Goal: Information Seeking & Learning: Check status

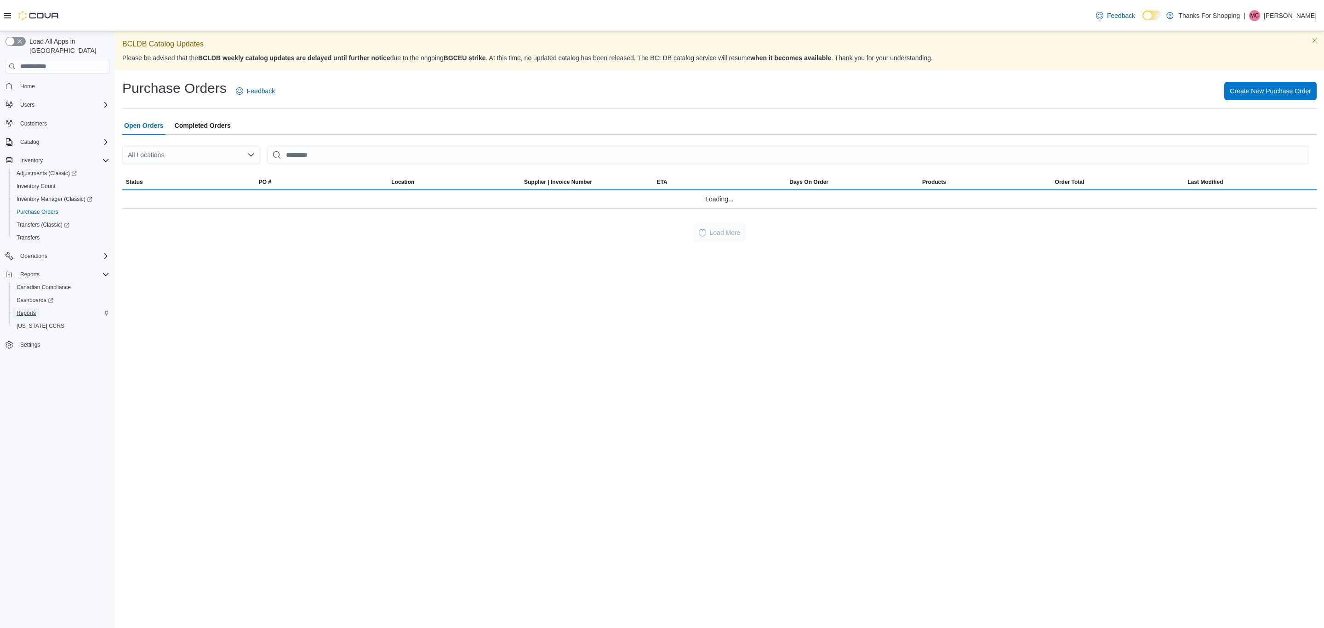
click at [24, 309] on span "Reports" at bounding box center [26, 312] width 19 height 7
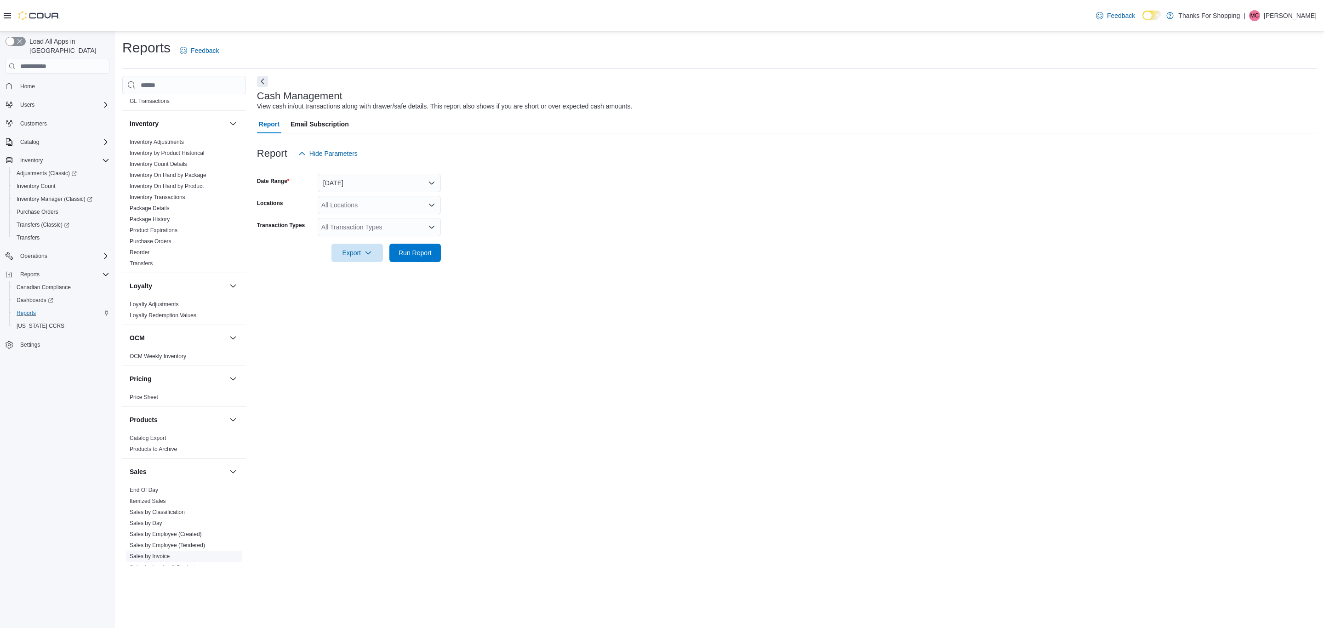
scroll to position [526, 0]
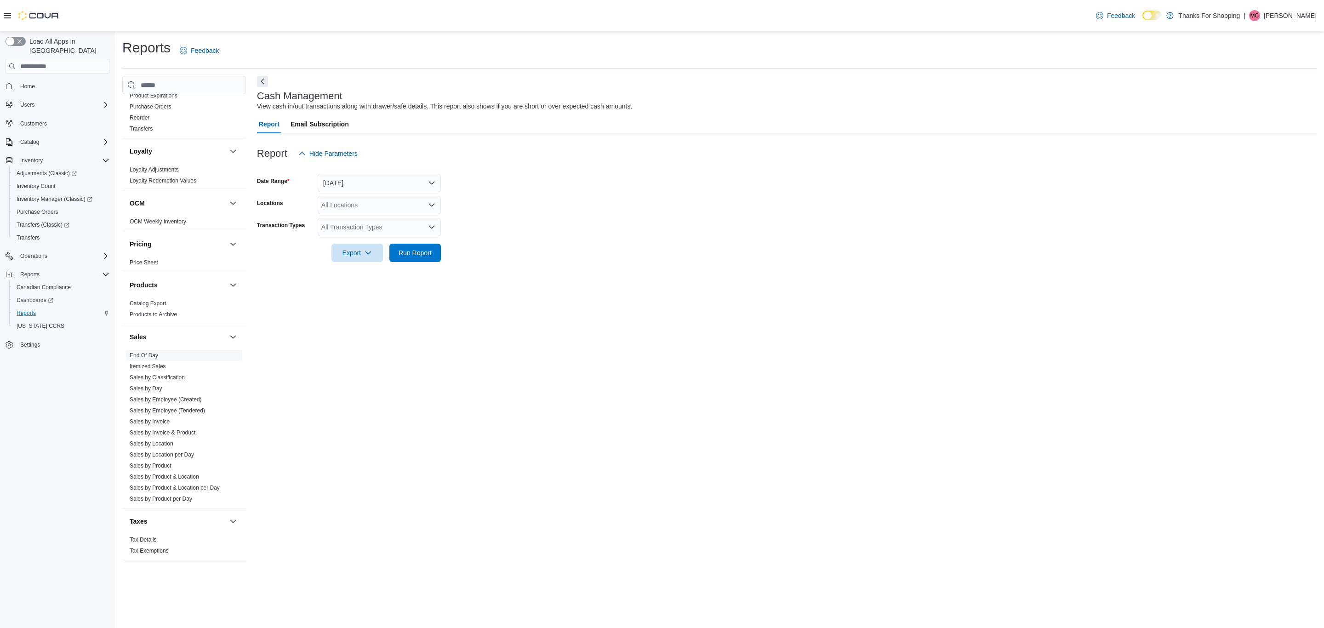
click at [149, 352] on link "End Of Day" at bounding box center [144, 355] width 29 height 6
click at [396, 207] on div "All Locations" at bounding box center [379, 205] width 123 height 18
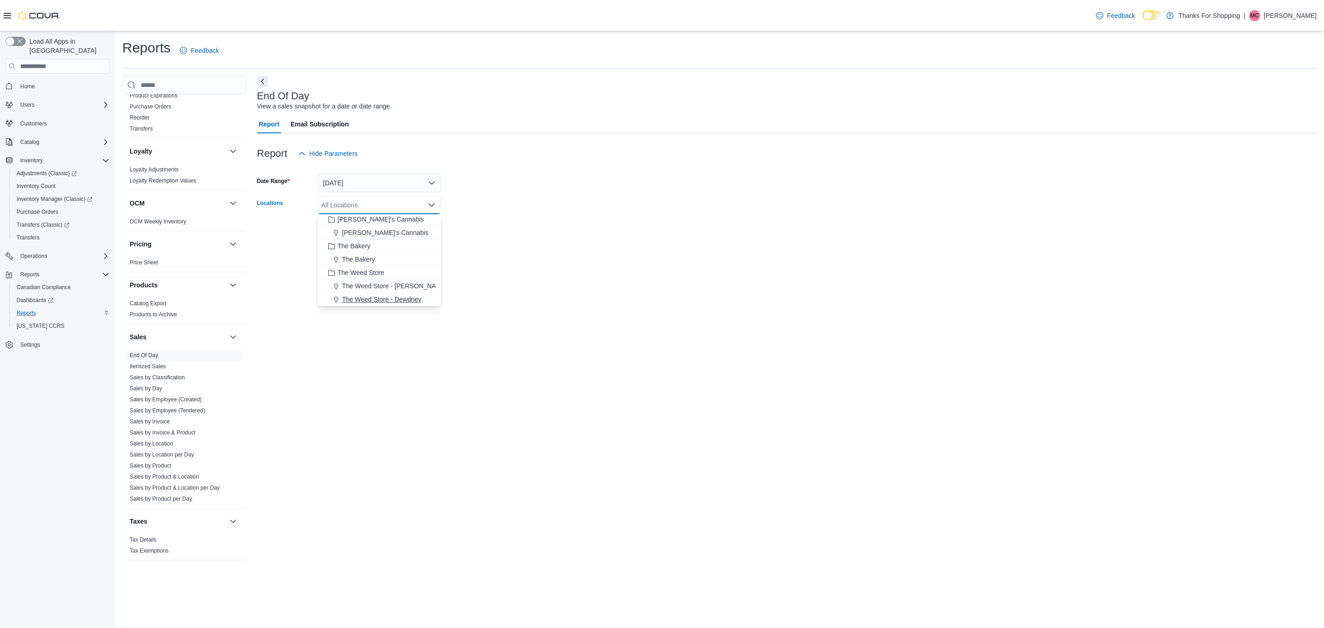
click at [390, 302] on span "The Weed Store - Dewdney" at bounding box center [382, 299] width 80 height 9
click at [538, 246] on div at bounding box center [787, 245] width 1060 height 11
click at [434, 230] on span "Run Report" at bounding box center [415, 230] width 40 height 18
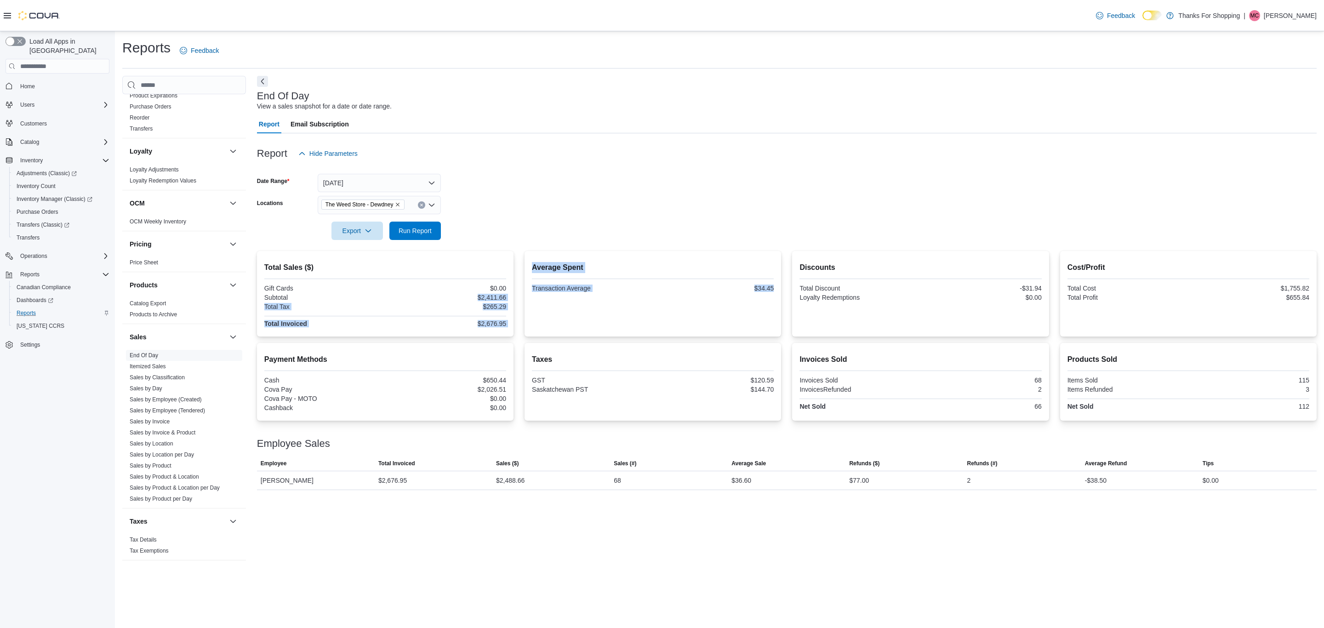
drag, startPoint x: 470, startPoint y: 294, endPoint x: 523, endPoint y: 294, distance: 52.9
click at [523, 294] on div "Total Sales ($) Gift Cards $0.00 Subtotal $2,411.66 Total Tax $265.29 Total Inv…" at bounding box center [787, 294] width 1060 height 86
click at [497, 185] on form "Date Range [DATE] Locations The Weed Store - Dewdney Export Run Report" at bounding box center [787, 201] width 1060 height 77
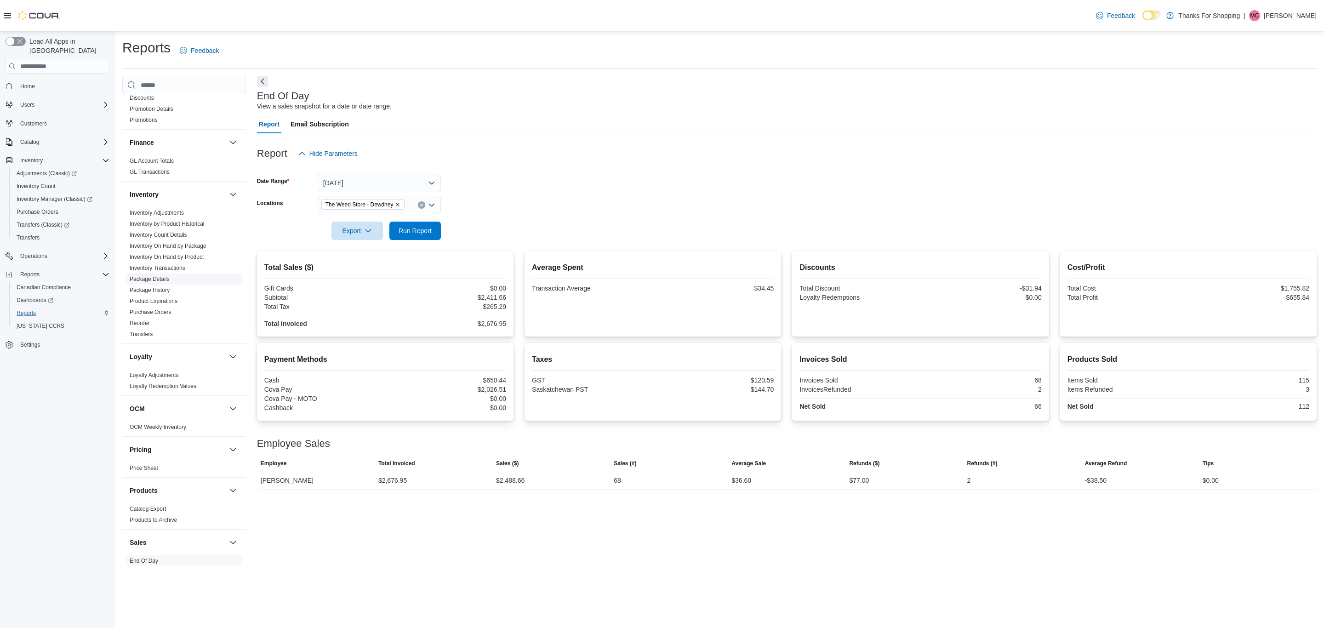
scroll to position [319, 0]
click at [76, 195] on span "Inventory Manager (Classic)" at bounding box center [55, 198] width 76 height 7
